Goal: Navigation & Orientation: Find specific page/section

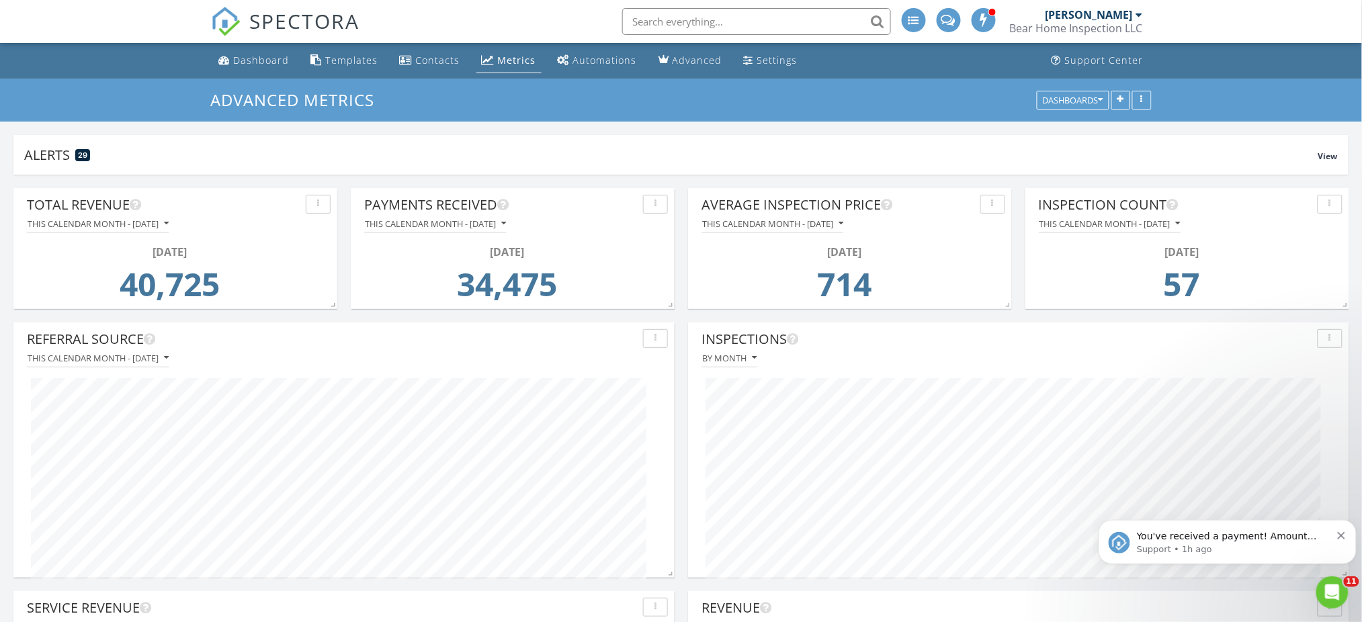
click at [514, 60] on div "Metrics" at bounding box center [517, 60] width 38 height 13
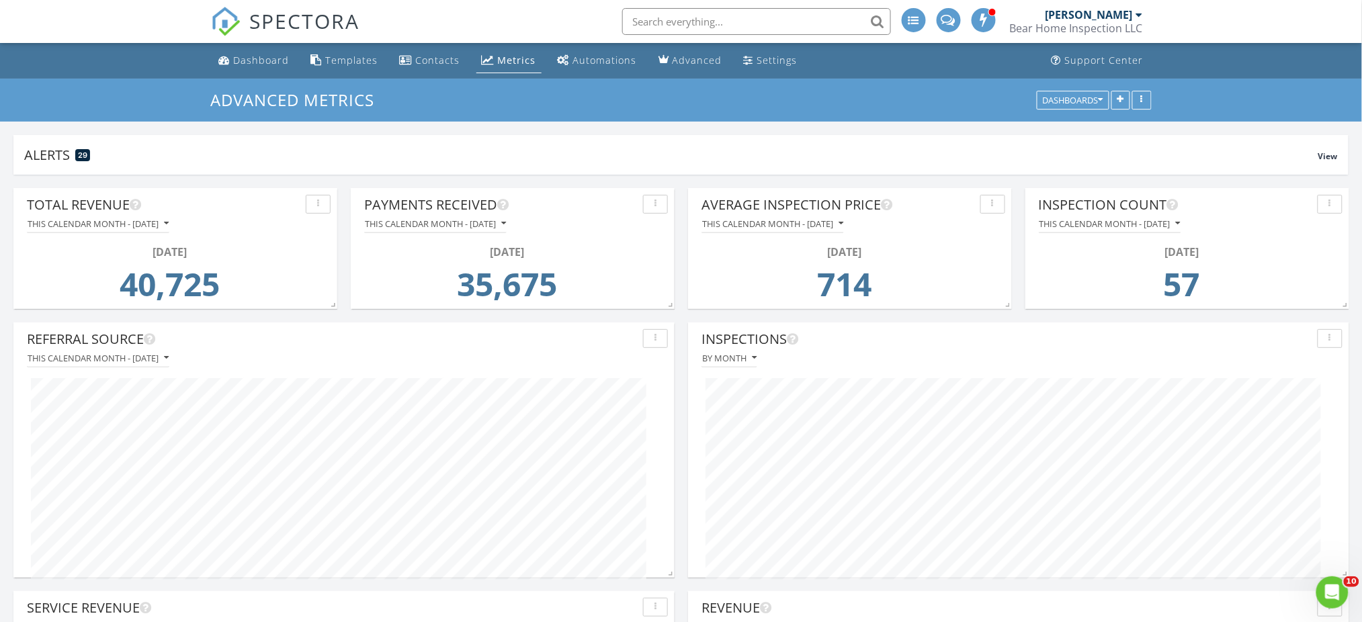
click at [276, 62] on div "Dashboard" at bounding box center [262, 60] width 56 height 13
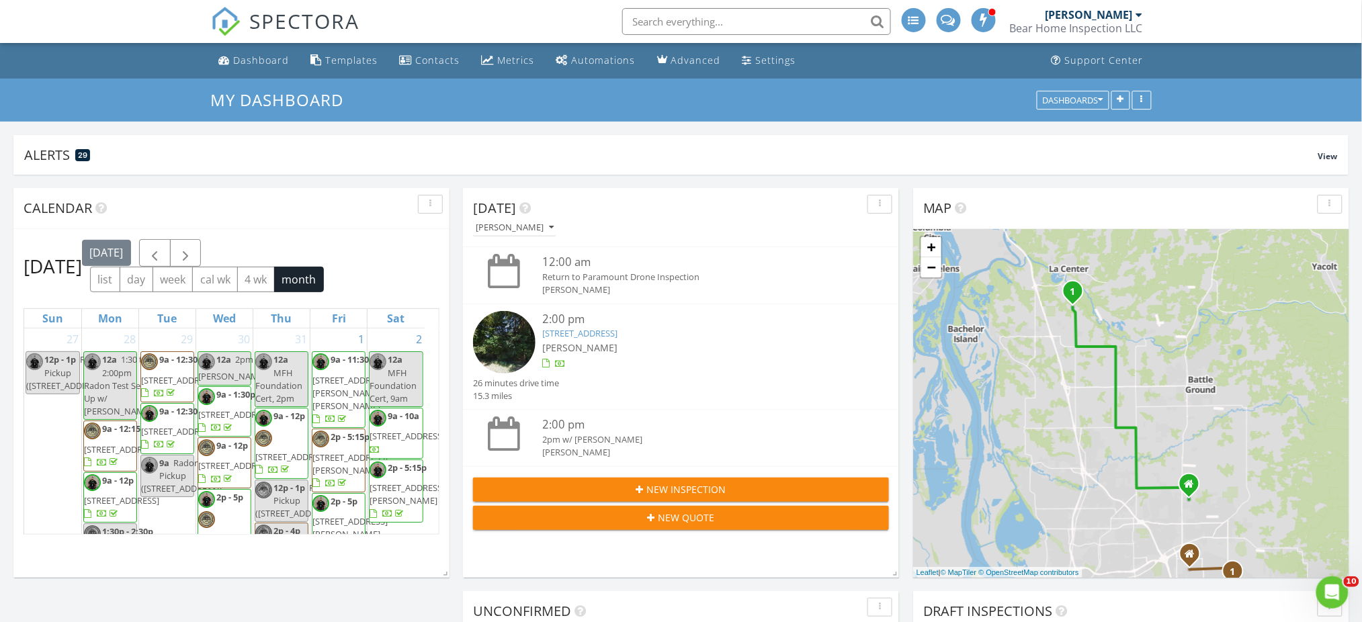
click at [507, 55] on div "Metrics" at bounding box center [516, 60] width 37 height 13
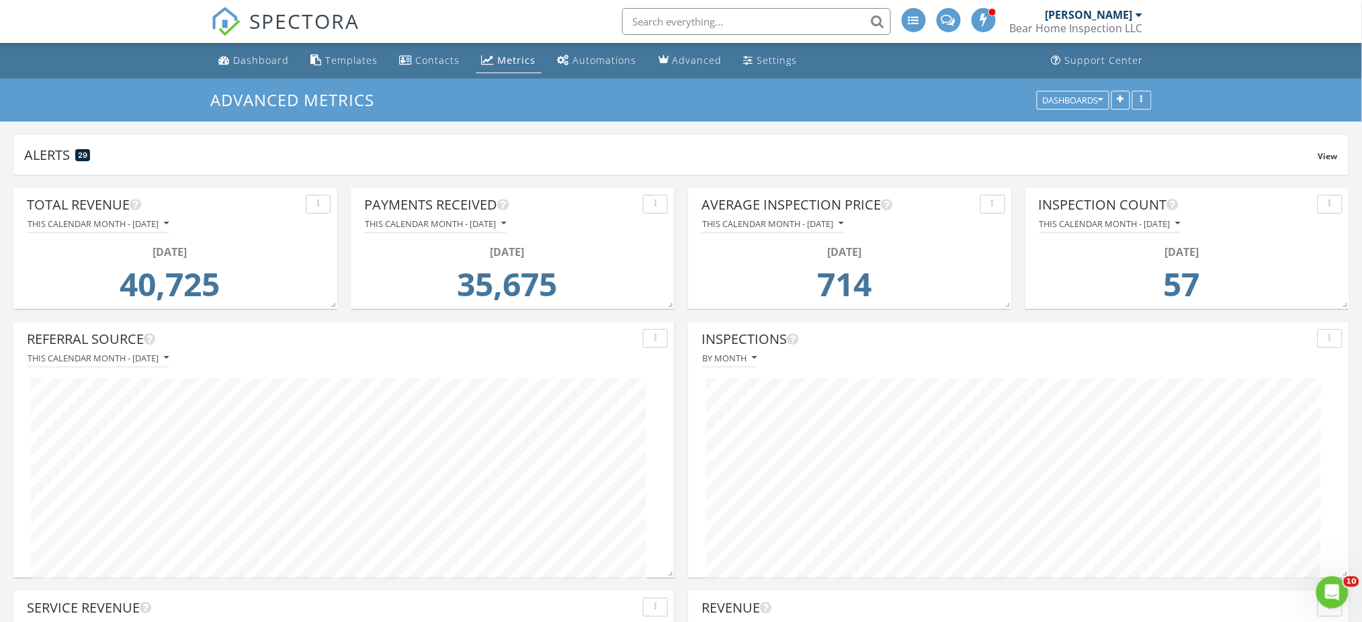
click at [273, 64] on div "Dashboard" at bounding box center [262, 60] width 56 height 13
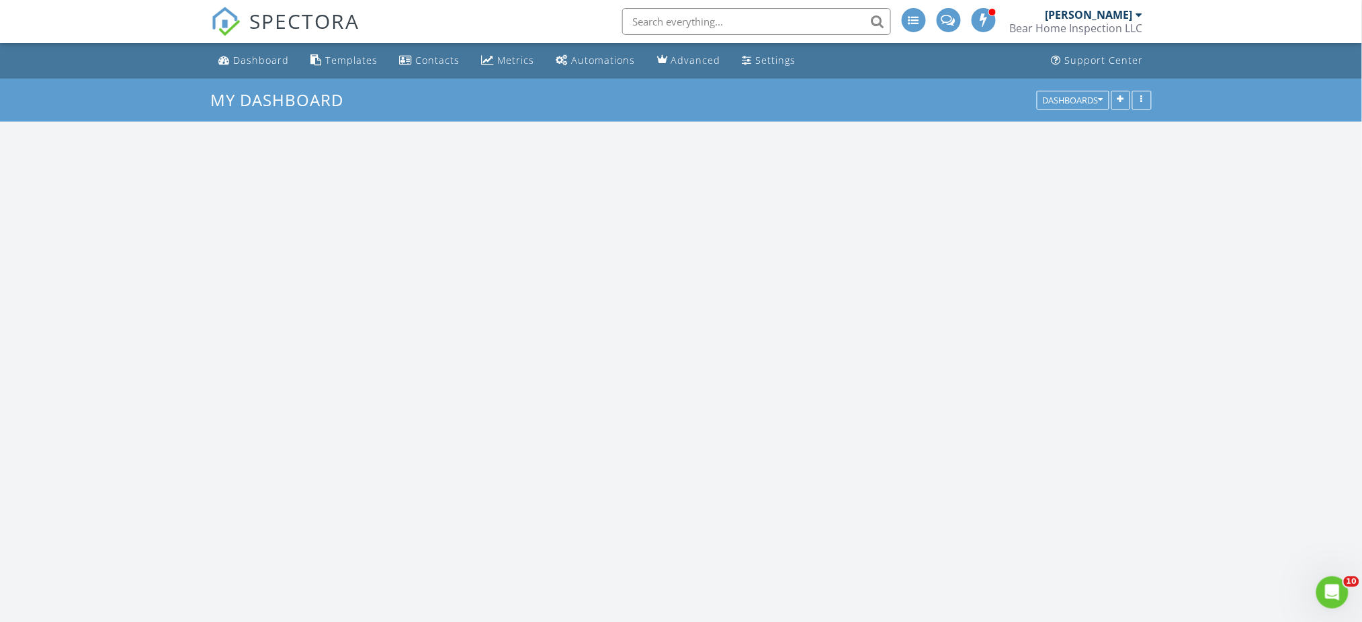
scroll to position [578, 1390]
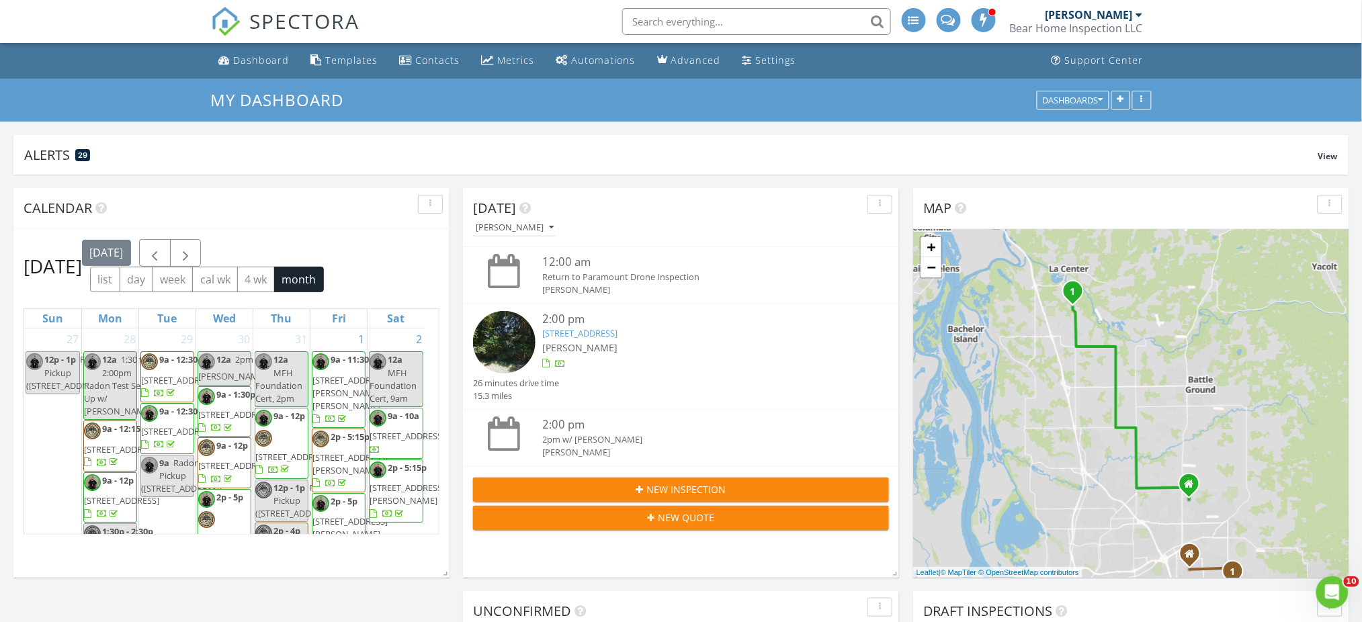
click at [1136, 28] on div "Bear Home Inspection LLC" at bounding box center [1076, 27] width 133 height 13
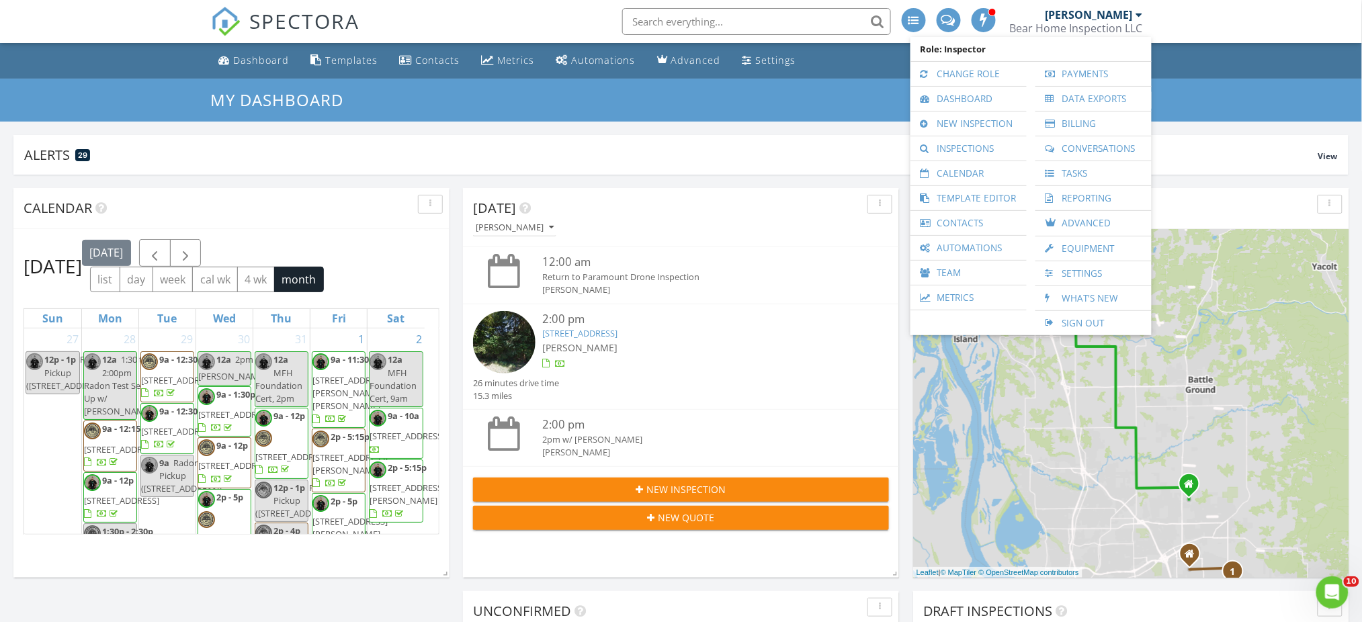
click at [1074, 311] on link "Sign Out" at bounding box center [1093, 323] width 103 height 24
